Goal: Information Seeking & Learning: Learn about a topic

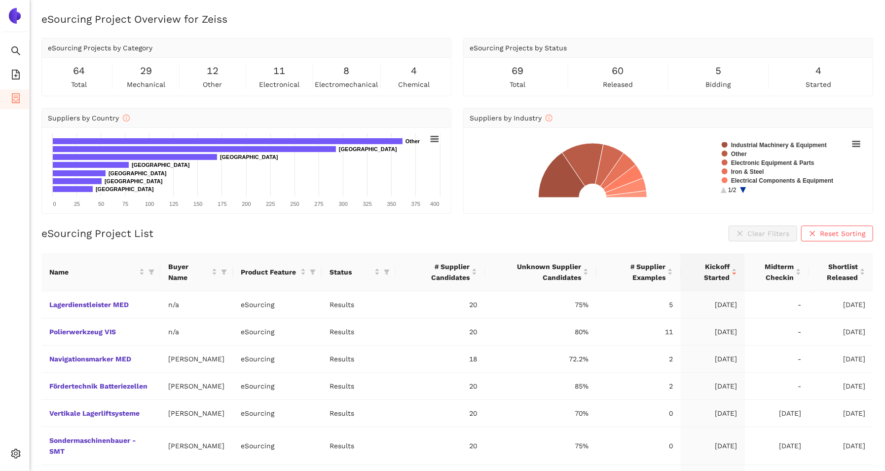
scroll to position [49, 0]
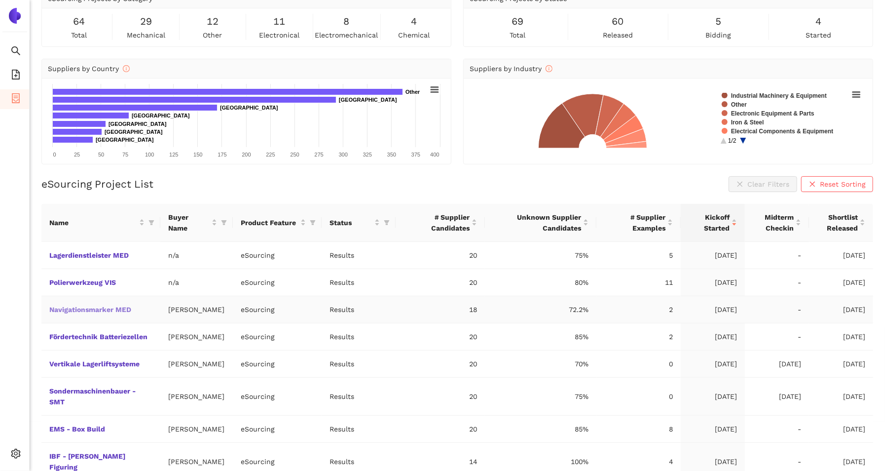
click at [0, 0] on link "Navigationsmarker MED" at bounding box center [0, 0] width 0 height 0
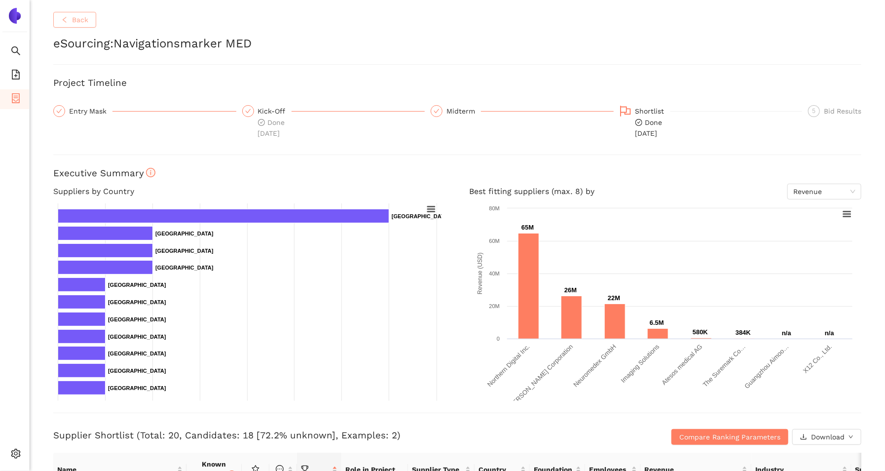
drag, startPoint x: 76, startPoint y: 19, endPoint x: 216, endPoint y: 130, distance: 179.2
click at [76, 19] on span "Back" at bounding box center [80, 19] width 16 height 11
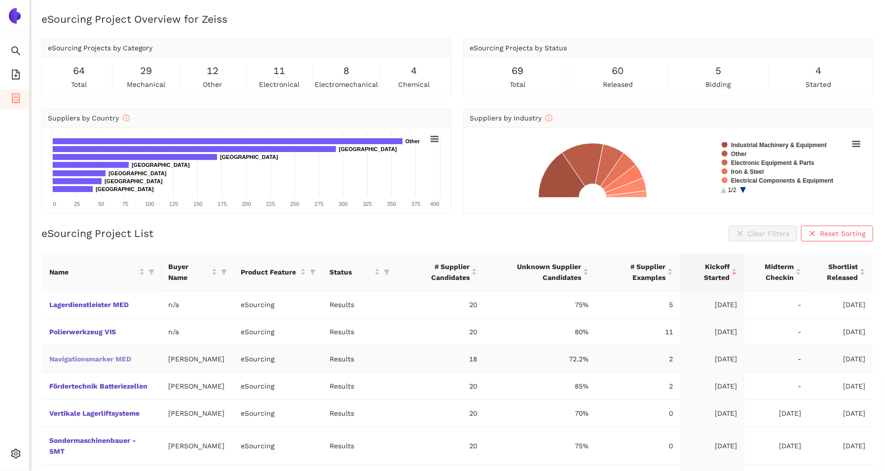
click at [0, 0] on link "Navigationsmarker MED" at bounding box center [0, 0] width 0 height 0
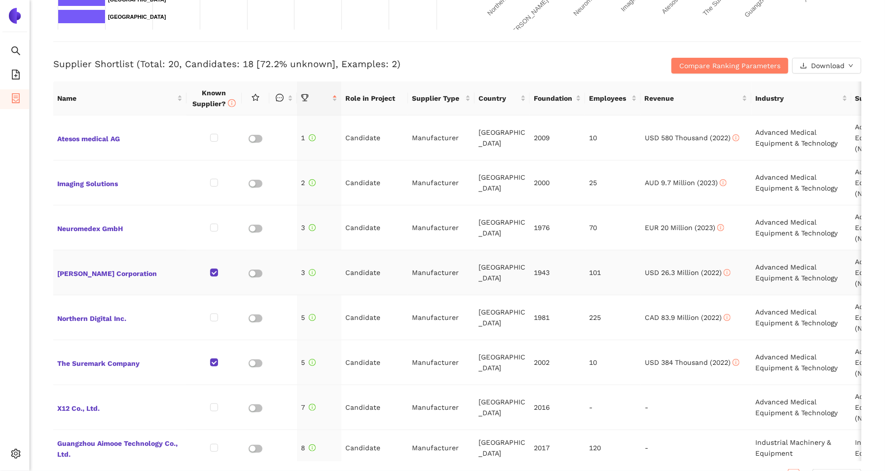
scroll to position [197, 0]
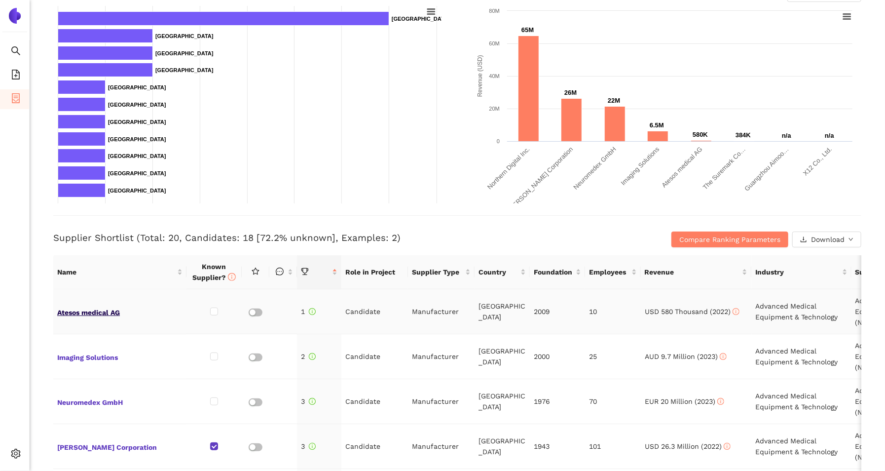
click at [87, 314] on span "Atesos medical AG" at bounding box center [119, 311] width 125 height 13
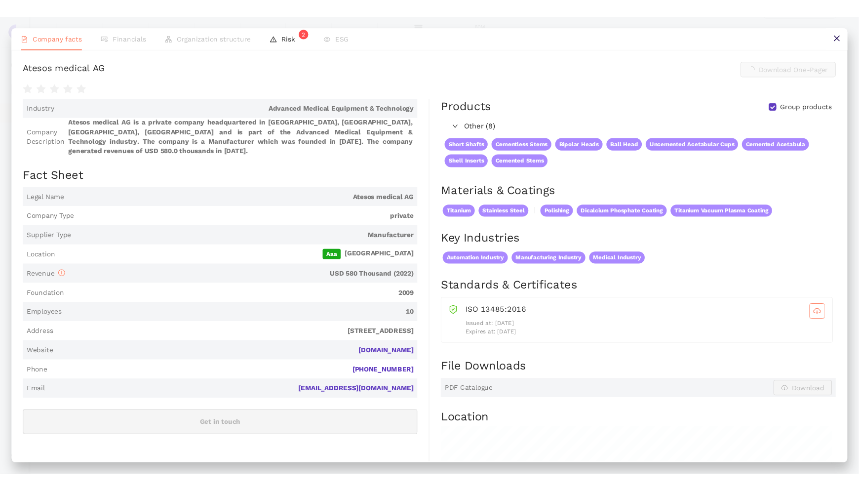
scroll to position [0, 0]
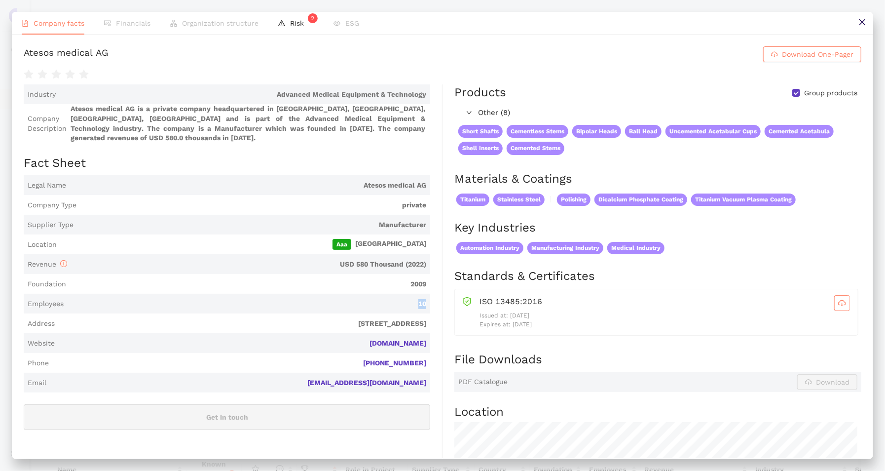
drag, startPoint x: 411, startPoint y: 291, endPoint x: 426, endPoint y: 299, distance: 17.4
click at [426, 299] on span "Employees 10" at bounding box center [227, 304] width 407 height 20
drag, startPoint x: 426, startPoint y: 299, endPoint x: 433, endPoint y: 307, distance: 11.3
click at [430, 305] on div "Industry Advanced Medical Equipment & Technology Company Description Atesos med…" at bounding box center [233, 382] width 419 height 596
click at [300, 26] on span "Risk 2" at bounding box center [302, 23] width 24 height 8
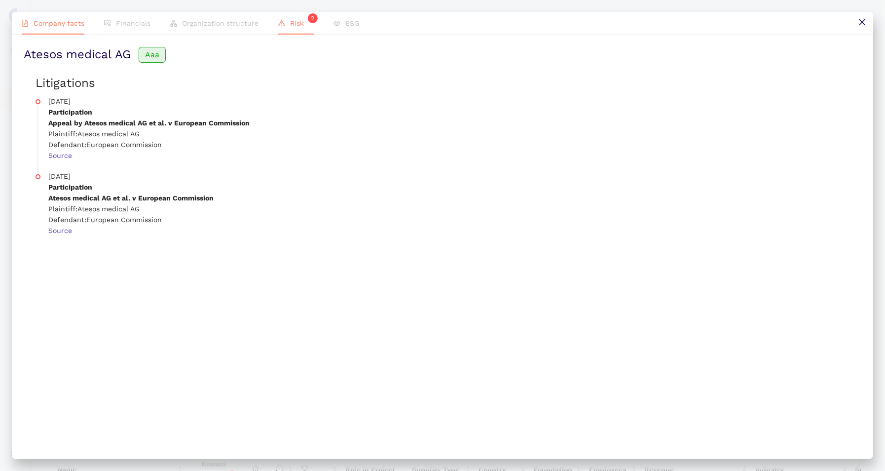
click at [79, 27] on span "Company facts" at bounding box center [59, 23] width 51 height 8
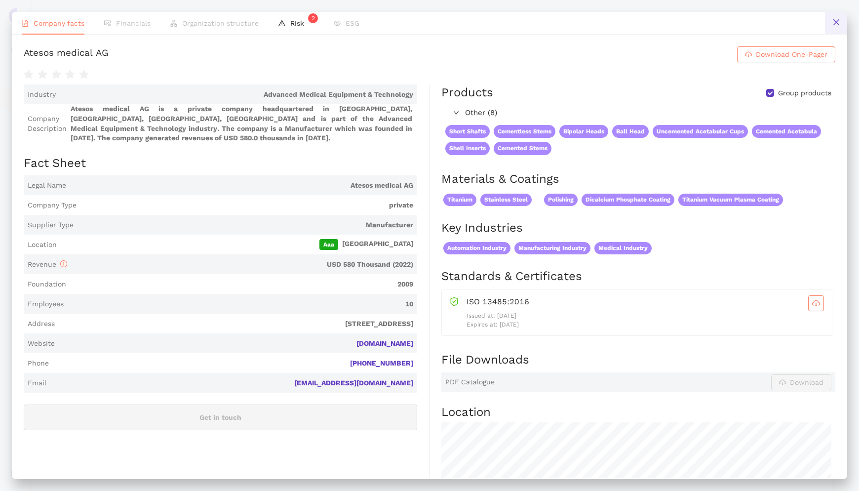
click at [594, 21] on icon "close" at bounding box center [836, 22] width 8 height 8
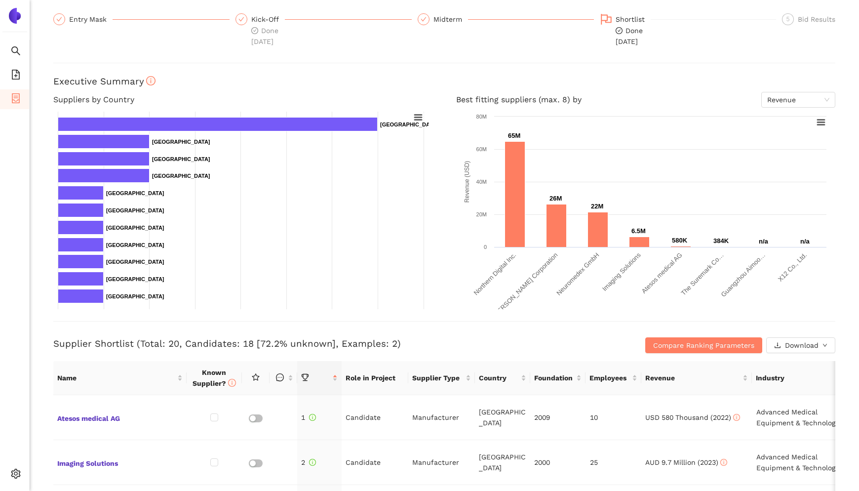
scroll to position [247, 0]
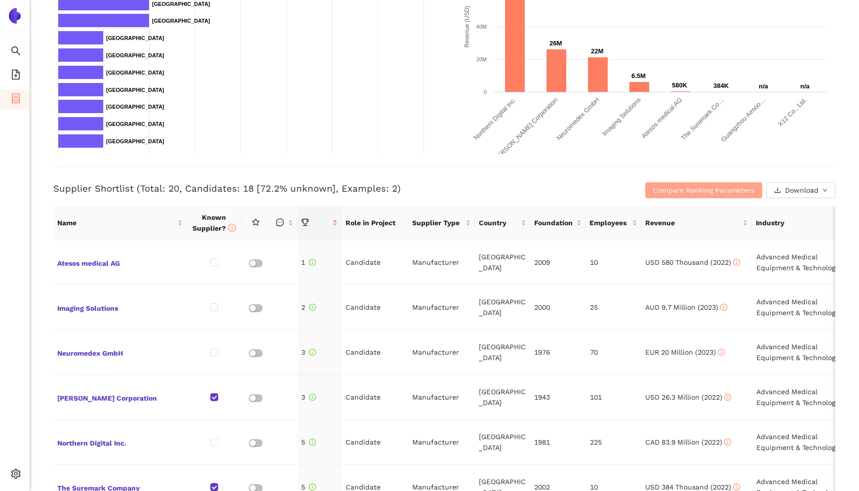
click at [594, 191] on span "Compare Ranking Parameters" at bounding box center [703, 190] width 101 height 11
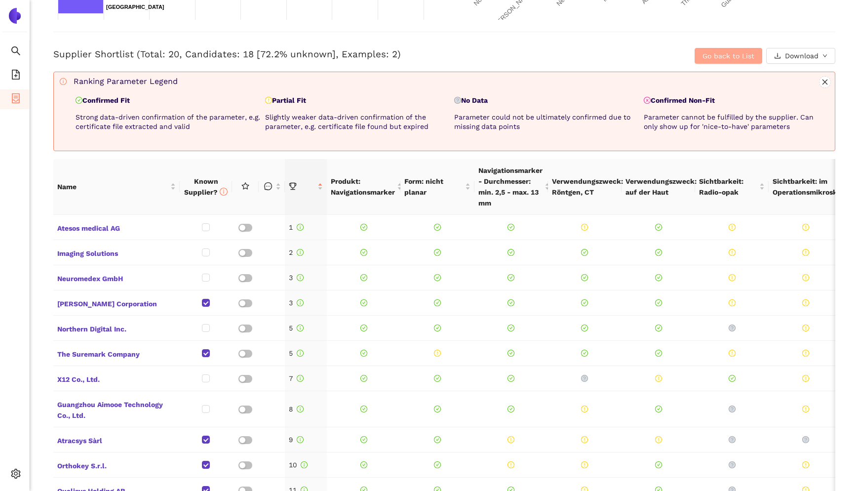
scroll to position [379, 0]
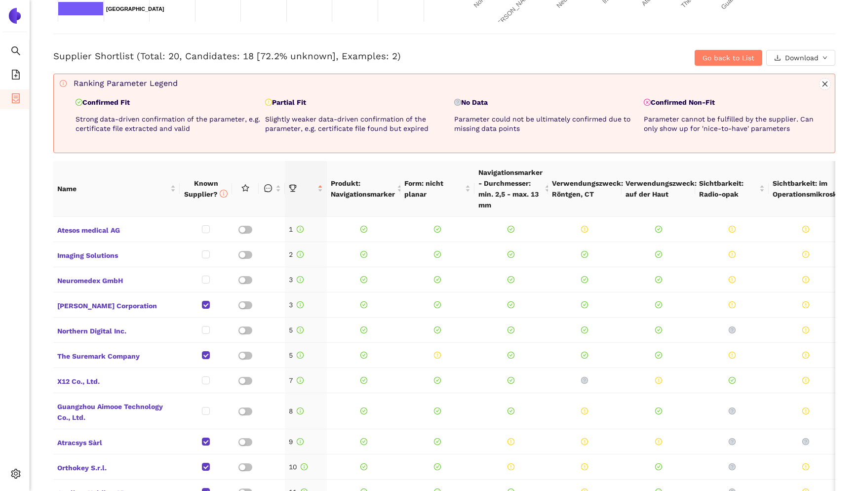
click at [594, 25] on div "Back eSourcing : Navigationsmarker MED Project Timeline Entry Mask Kick-Off Don…" at bounding box center [444, 245] width 829 height 491
